Goal: Task Accomplishment & Management: Complete application form

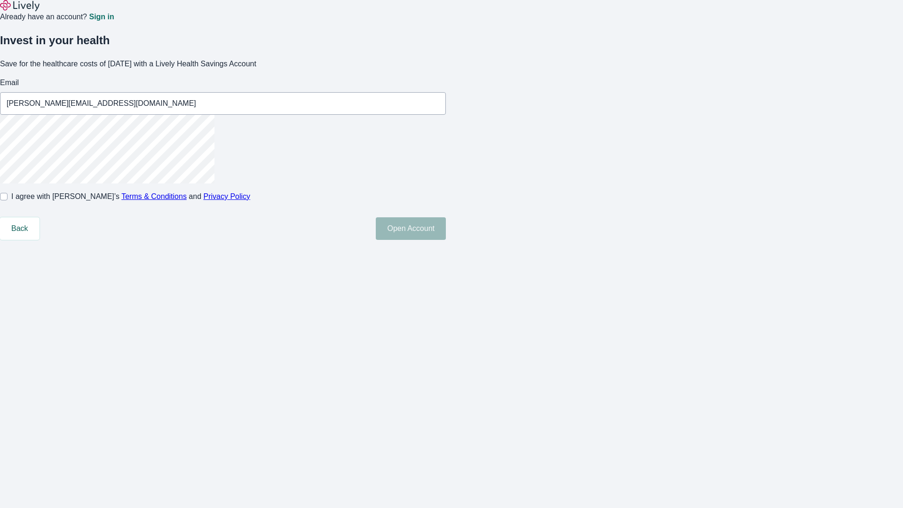
click at [8, 200] on input "I agree with Lively’s Terms & Conditions and Privacy Policy" at bounding box center [4, 197] width 8 height 8
checkbox input "true"
click at [446, 240] on button "Open Account" at bounding box center [411, 228] width 70 height 23
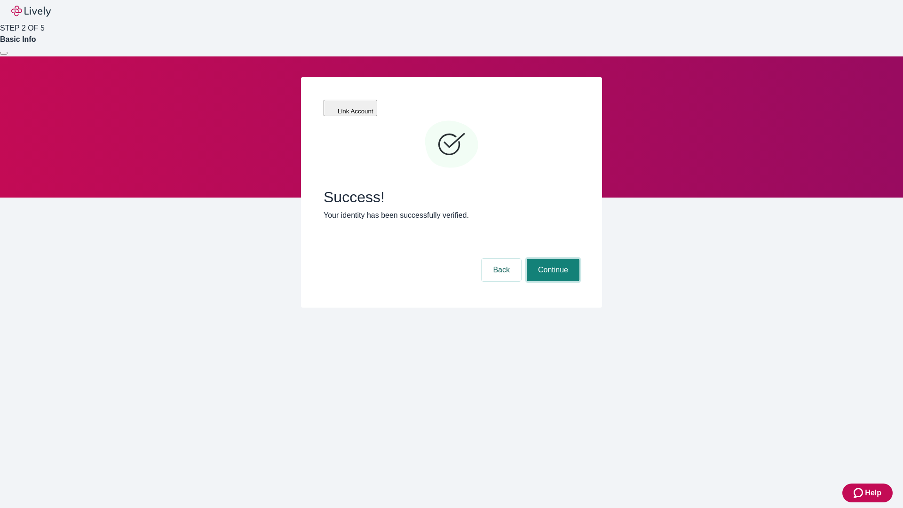
click at [552, 259] on button "Continue" at bounding box center [553, 270] width 53 height 23
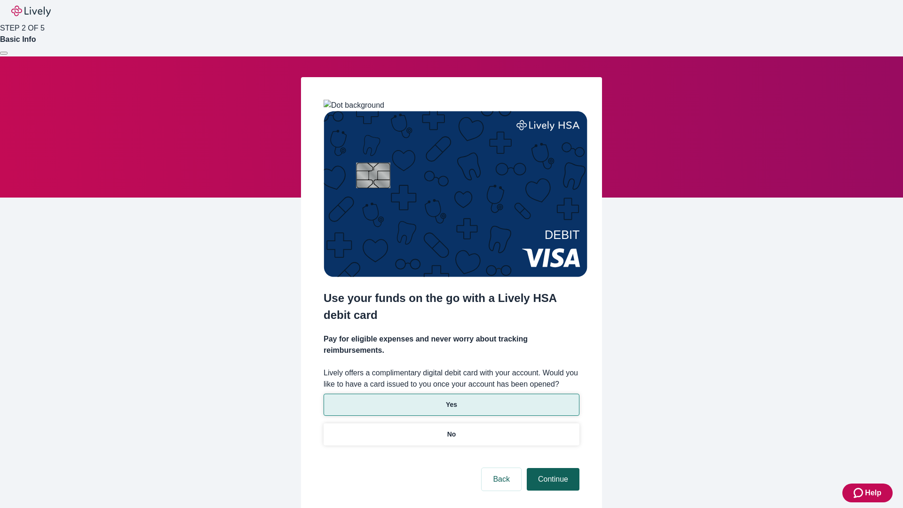
click at [451, 400] on p "Yes" at bounding box center [451, 405] width 11 height 10
click at [552, 468] on button "Continue" at bounding box center [553, 479] width 53 height 23
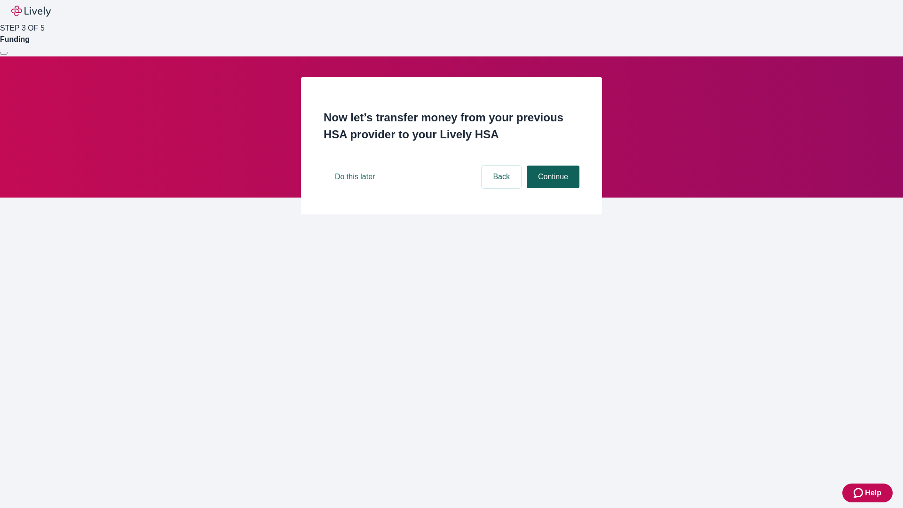
click at [552, 188] on button "Continue" at bounding box center [553, 177] width 53 height 23
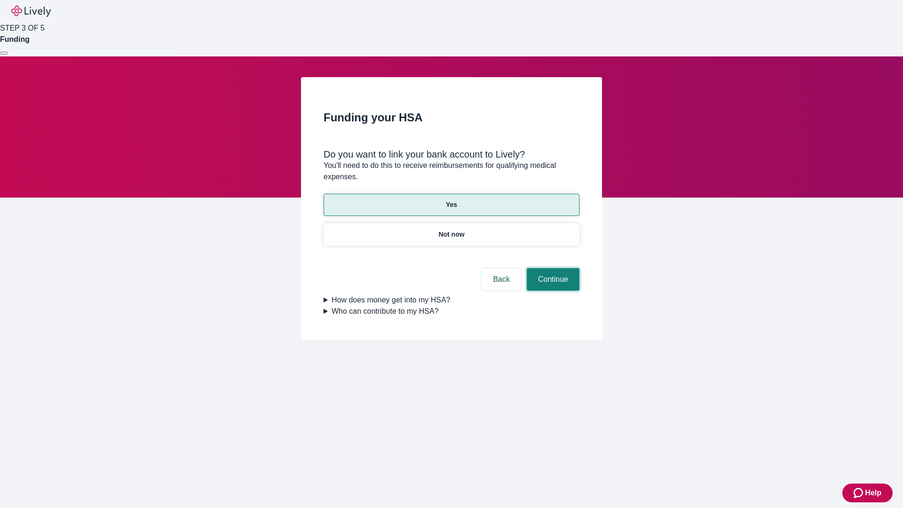
click at [552, 268] on button "Continue" at bounding box center [553, 279] width 53 height 23
